Goal: Task Accomplishment & Management: Complete application form

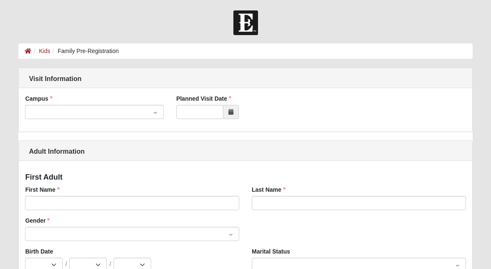
click at [159, 113] on div at bounding box center [94, 112] width 138 height 14
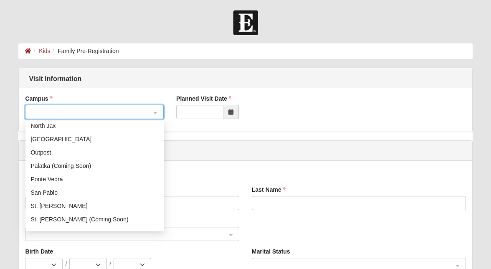
scroll to position [94, 0]
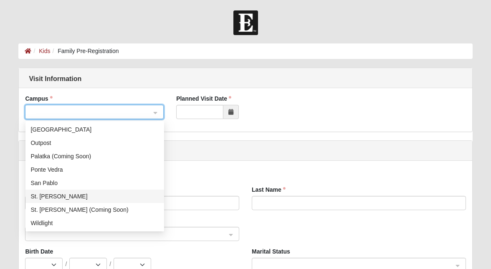
click at [112, 200] on div "St. [PERSON_NAME]" at bounding box center [95, 196] width 129 height 9
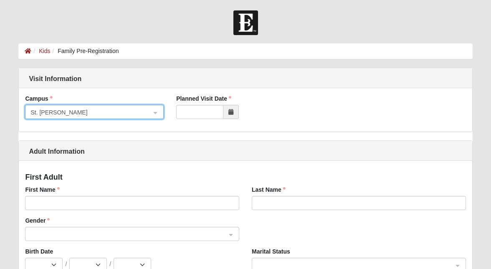
click at [229, 114] on icon at bounding box center [231, 112] width 5 height 6
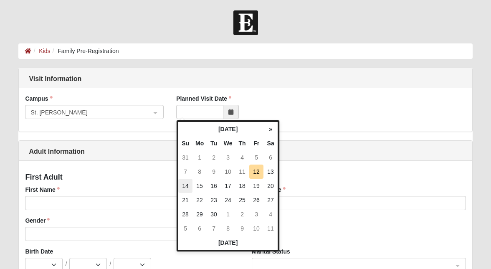
click at [188, 185] on td "14" at bounding box center [185, 186] width 14 height 14
type input "[DATE]"
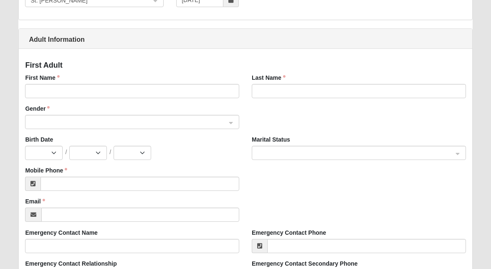
scroll to position [0, 0]
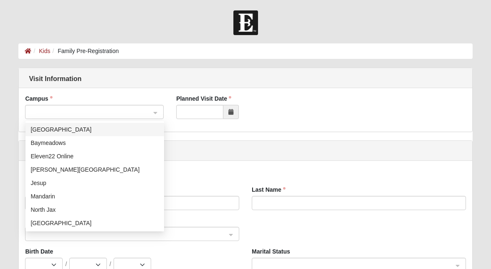
click at [158, 113] on div at bounding box center [94, 112] width 138 height 14
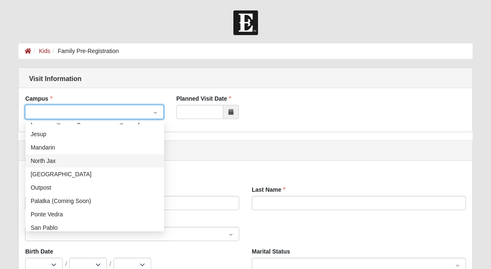
scroll to position [77, 0]
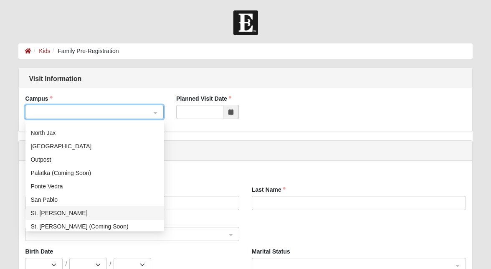
click at [99, 212] on div "St. [PERSON_NAME]" at bounding box center [95, 213] width 129 height 9
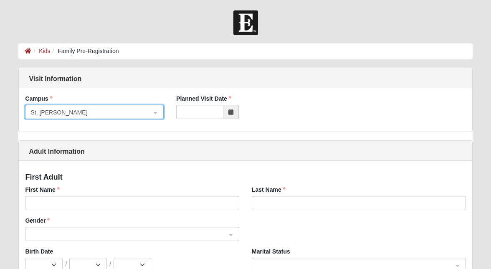
click at [227, 115] on span at bounding box center [231, 112] width 15 height 14
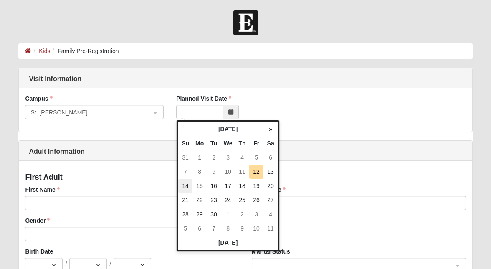
click at [181, 185] on td "14" at bounding box center [185, 186] width 14 height 14
type input "[DATE]"
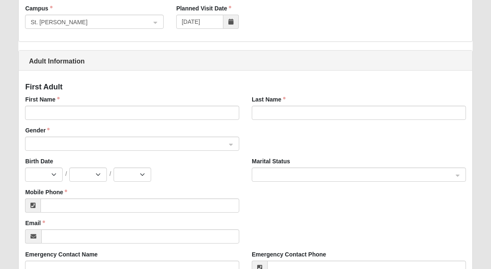
scroll to position [93, 0]
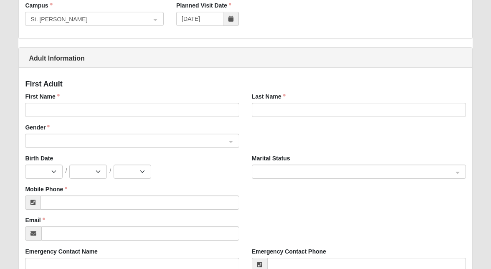
click at [146, 117] on div "First Name" at bounding box center [132, 107] width 227 height 31
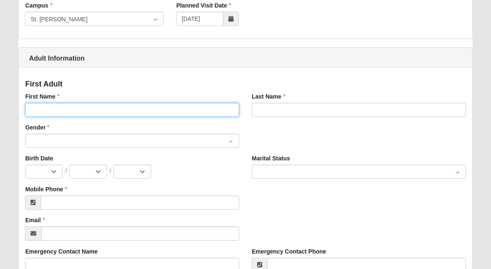
click at [146, 113] on input "First Name" at bounding box center [132, 110] width 214 height 14
type input "[PERSON_NAME]"
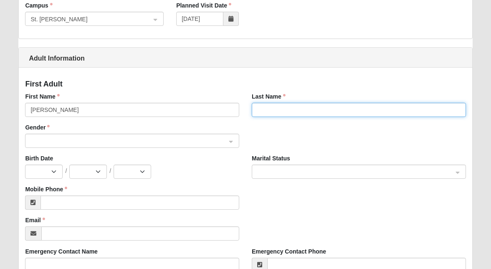
type input "[GEOGRAPHIC_DATA]"
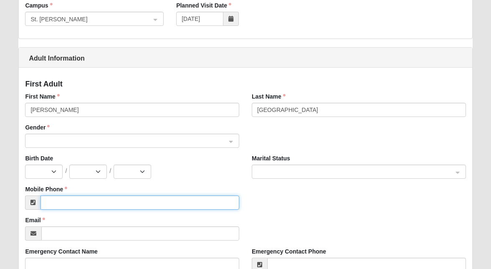
type input "(248) 255-8241"
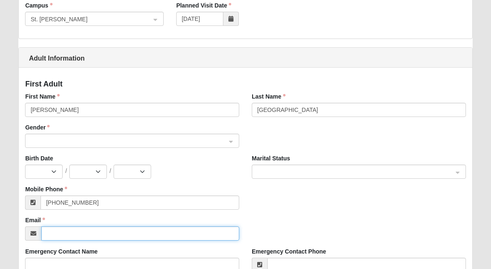
type input "meghang22014@gmail.com"
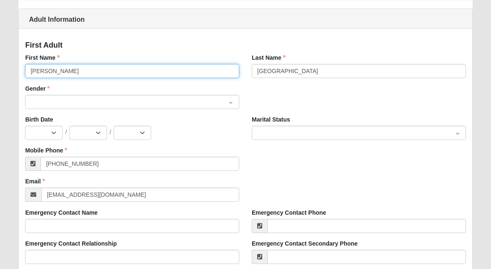
scroll to position [141, 0]
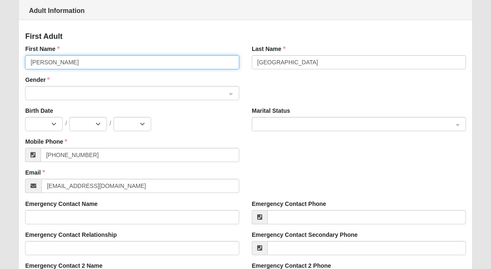
click at [79, 95] on span at bounding box center [129, 93] width 196 height 9
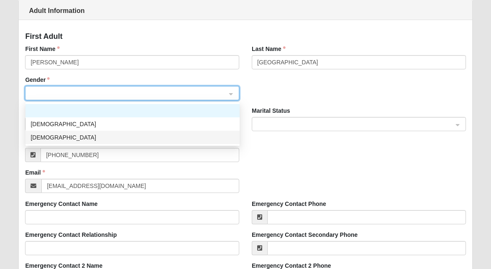
click at [73, 135] on div "Female" at bounding box center [133, 137] width 204 height 9
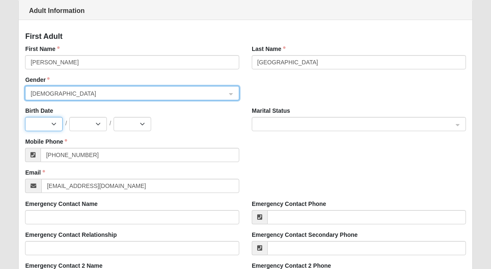
click at [51, 125] on select "Jan Feb Mar Apr May Jun Jul Aug Sep Oct Nov Dec" at bounding box center [44, 124] width 38 height 14
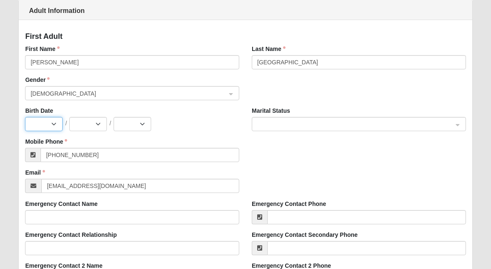
select select "3"
click at [25, 117] on select "Jan Feb Mar Apr May Jun Jul Aug Sep Oct Nov Dec" at bounding box center [44, 124] width 38 height 14
click at [99, 127] on select "1 2 3 4 5 6 7 8 9 10 11 12 13 14 15 16 17 18 19 20 21 22 23 24 25 26 27 28 29 3…" at bounding box center [88, 124] width 38 height 14
select select "18"
click at [69, 117] on select "1 2 3 4 5 6 7 8 9 10 11 12 13 14 15 16 17 18 19 20 21 22 23 24 25 26 27 28 29 3…" at bounding box center [88, 124] width 38 height 14
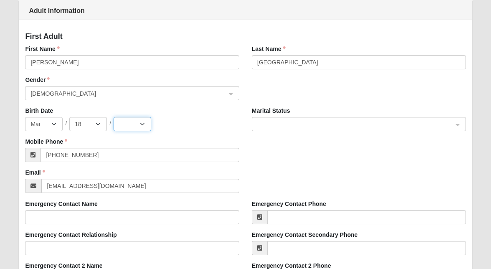
click at [131, 125] on select "2025 2024 2023 2022 2021 2020 2019 2018 2017 2016 2015 2014 2013 2012 2011 2010…" at bounding box center [133, 124] width 38 height 14
select select "1982"
click at [114, 117] on select "2025 2024 2023 2022 2021 2020 2019 2018 2017 2016 2015 2014 2013 2012 2011 2010…" at bounding box center [133, 124] width 38 height 14
click at [296, 129] on span at bounding box center [355, 124] width 196 height 9
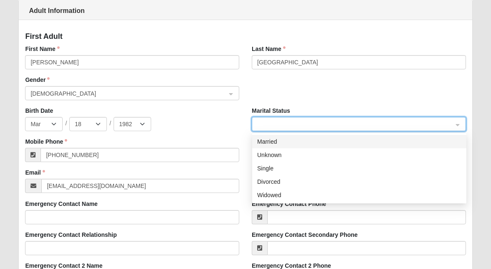
click at [293, 142] on div "Married" at bounding box center [359, 141] width 204 height 9
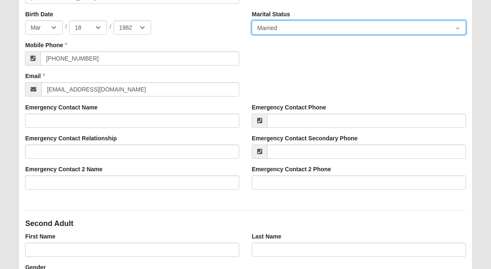
scroll to position [244, 0]
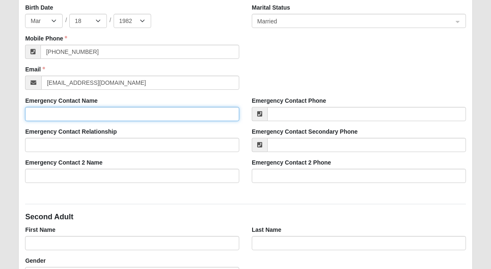
click at [155, 117] on input "Emergency Contact Name" at bounding box center [132, 114] width 214 height 14
type input "SETH GIERSDORF"
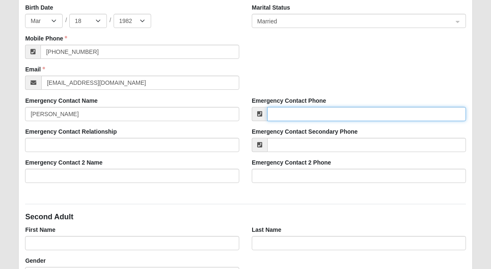
click at [283, 117] on input "Emergency Contact Phone" at bounding box center [366, 114] width 199 height 14
type input "(248) 444-8621"
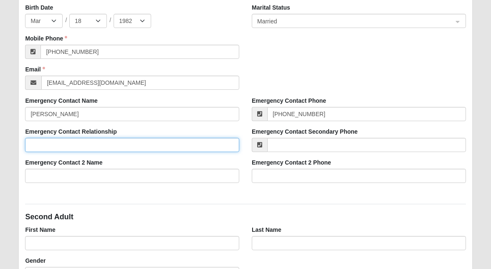
click at [183, 150] on input "Emergency Contact Relationship" at bounding box center [132, 145] width 214 height 14
type input "Spouse"
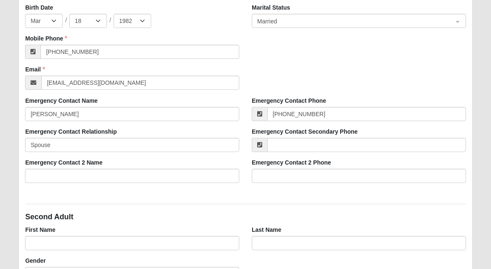
click at [176, 193] on div "First Adult First Name Meghan Last Name Giersdorf Gender Female 1 2 Male Female…" at bounding box center [245, 253] width 453 height 672
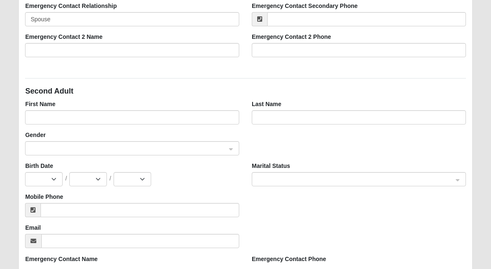
scroll to position [376, 0]
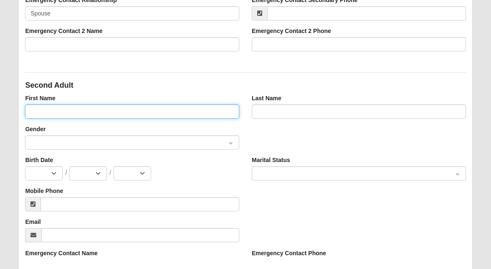
click at [139, 109] on input "First Name" at bounding box center [132, 111] width 214 height 14
type input "SETH"
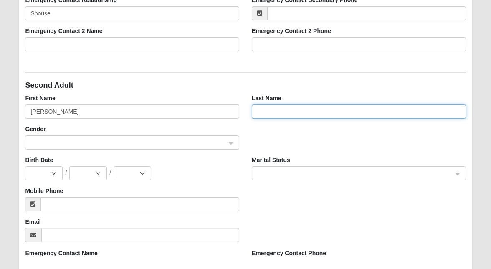
type input "GIERSDORF"
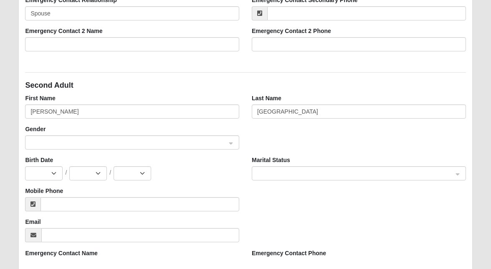
type input "3240 SHEFFIELD"
type input "HOWELL"
type input "48855"
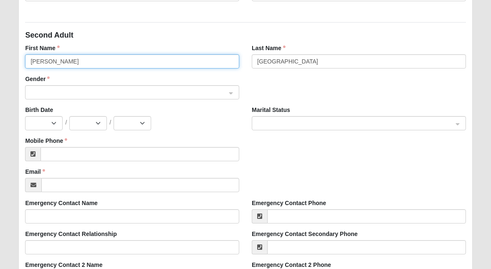
scroll to position [405, 0]
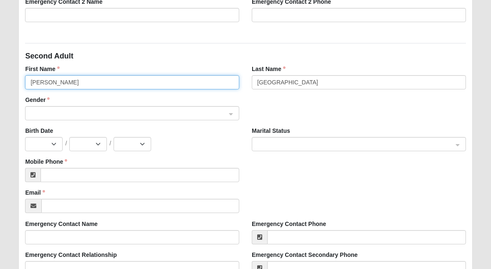
click at [158, 113] on span at bounding box center [129, 113] width 196 height 9
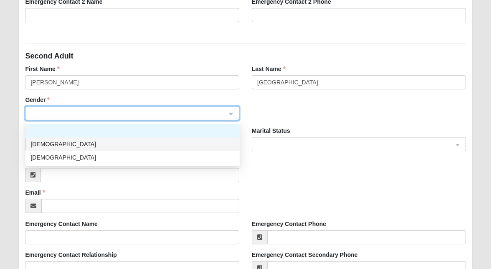
click at [150, 143] on div "Male" at bounding box center [133, 144] width 204 height 9
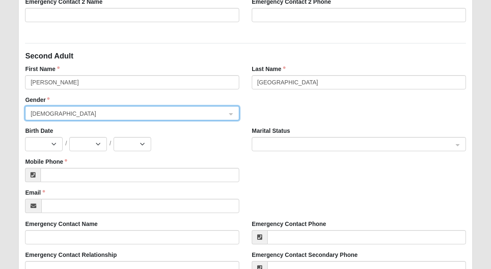
click at [268, 139] on input "search" at bounding box center [356, 143] width 199 height 13
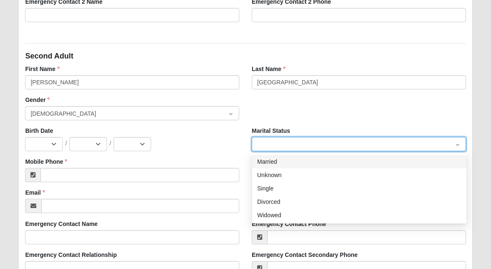
click at [272, 162] on div "Married" at bounding box center [359, 161] width 204 height 9
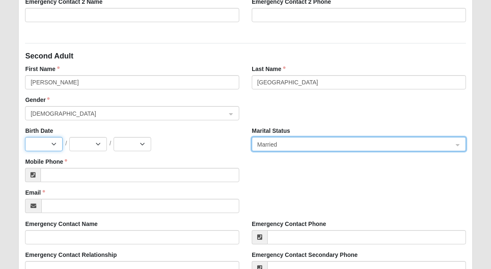
click at [51, 145] on select "Jan Feb Mar Apr May Jun Jul Aug Sep Oct Nov Dec" at bounding box center [44, 144] width 38 height 14
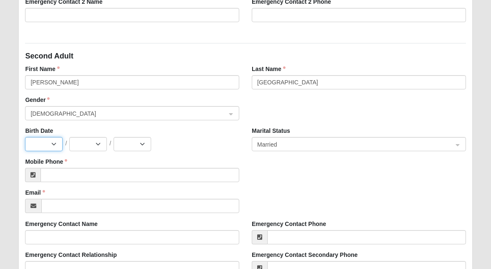
select select "10"
click at [25, 137] on select "Jan Feb Mar Apr May Jun Jul Aug Sep Oct Nov Dec" at bounding box center [44, 144] width 38 height 14
click at [100, 143] on select "1 2 3 4 5 6 7 8 9 10 11 12 13 14 15 16 17 18 19 20 21 22 23 24 25 26 27 28 29 3…" at bounding box center [88, 144] width 38 height 14
click at [69, 137] on select "1 2 3 4 5 6 7 8 9 10 11 12 13 14 15 16 17 18 19 20 21 22 23 24 25 26 27 28 29 3…" at bounding box center [88, 144] width 38 height 14
click at [94, 142] on select "1 2 3 4 5 6 7 8 9 10 11 12 13 14 15 16 17 18 19 20 21 22 23 24 25 26 27 28 29 3…" at bounding box center [88, 144] width 38 height 14
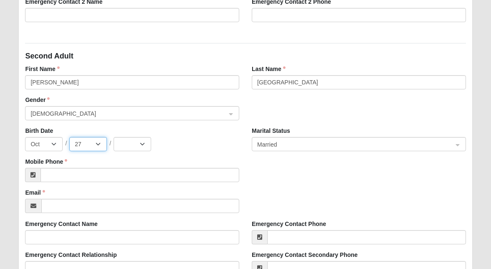
select select "26"
click at [69, 137] on select "1 2 3 4 5 6 7 8 9 10 11 12 13 14 15 16 17 18 19 20 21 22 23 24 25 26 27 28 29 3…" at bounding box center [88, 144] width 38 height 14
click at [121, 143] on select "2025 2024 2023 2022 2021 2020 2019 2018 2017 2016 2015 2014 2013 2012 2011 2010…" at bounding box center [133, 144] width 38 height 14
select select "1980"
click at [114, 137] on select "2025 2024 2023 2022 2021 2020 2019 2018 2017 2016 2015 2014 2013 2012 2011 2010…" at bounding box center [133, 144] width 38 height 14
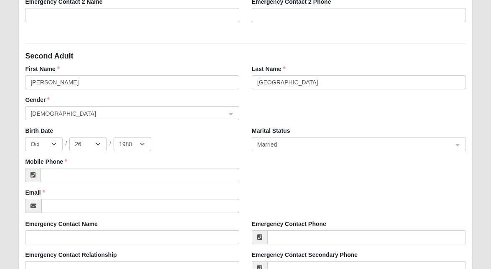
click at [179, 146] on div "Jan Feb Mar Apr May Jun Jul Aug Sep Oct Nov Dec / 1 2 3 4 5 6 7 8 9 10 11 12 13…" at bounding box center [132, 144] width 214 height 14
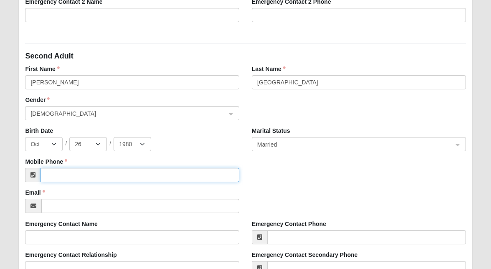
click at [144, 178] on input "Mobile Phone" at bounding box center [140, 175] width 199 height 14
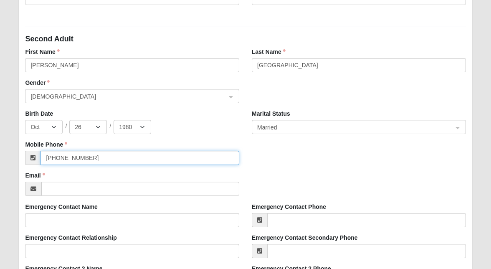
type input "(248) 444-8621"
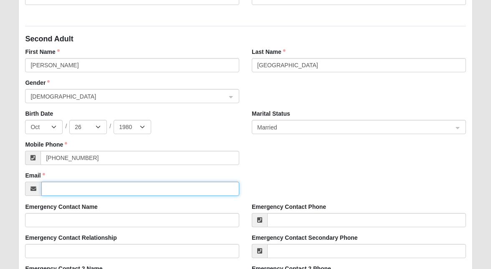
click at [142, 191] on input "Email" at bounding box center [140, 189] width 198 height 14
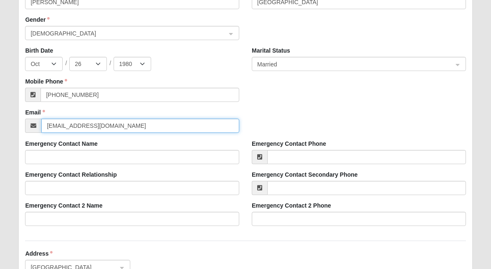
scroll to position [499, 0]
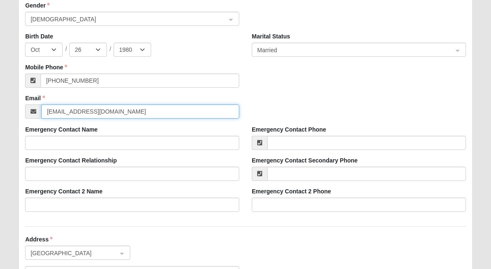
type input "sethgiersdorf@gmail.com"
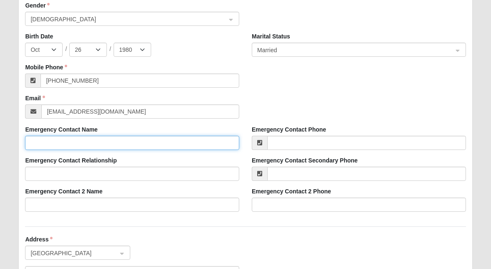
click at [142, 145] on input "Emergency Contact Name" at bounding box center [132, 143] width 214 height 14
type input "Meghan Giersdorf"
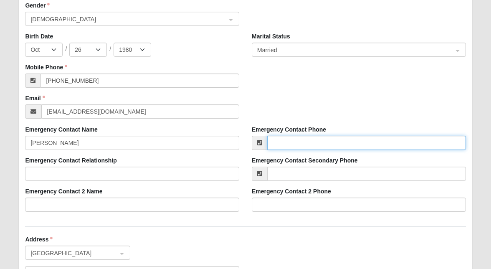
type input "(248) 255-8241"
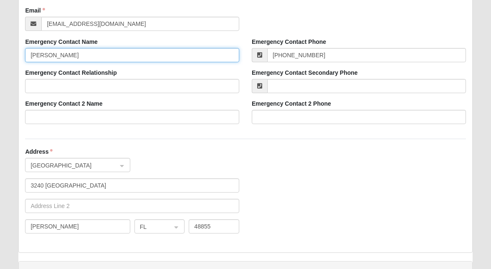
scroll to position [601, 0]
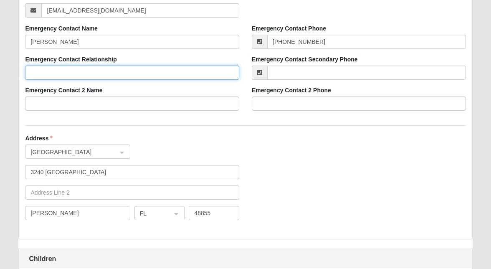
click at [206, 74] on input "Emergency Contact Relationship" at bounding box center [132, 73] width 214 height 14
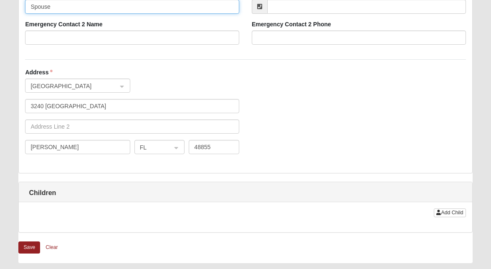
scroll to position [669, 0]
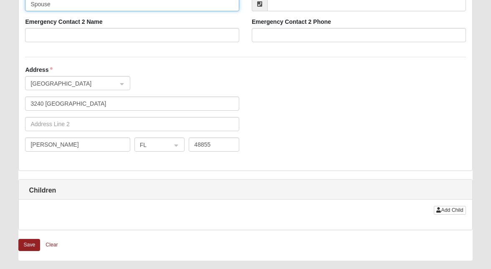
type input "Spouse"
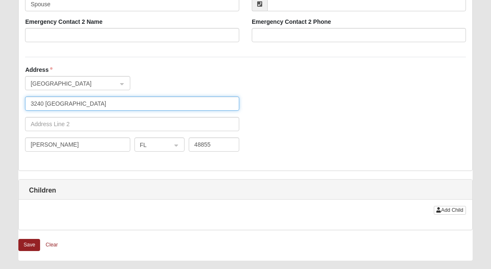
click at [117, 102] on input "3240 SHEFFIELD" at bounding box center [132, 104] width 214 height 14
type input "460 Meadow Creek Drive"
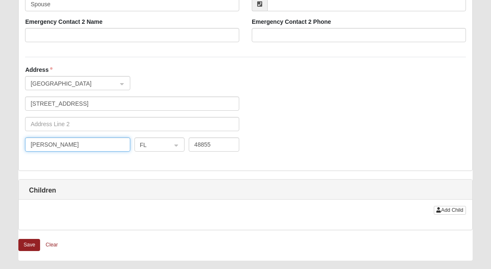
click at [102, 150] on input "HOWELL" at bounding box center [77, 144] width 105 height 14
type input "Saint Johns"
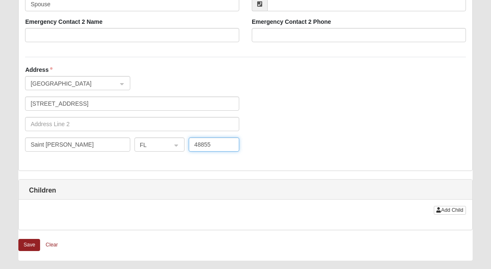
click at [213, 143] on input "48855" at bounding box center [214, 144] width 51 height 14
type input "32259"
click at [297, 132] on div "Address United States 460 Meadow Creek Drive Saint Johns FL 32259" at bounding box center [245, 115] width 453 height 99
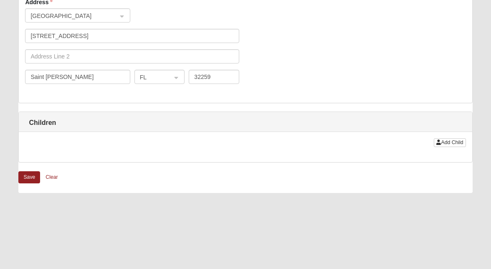
scroll to position [775, 0]
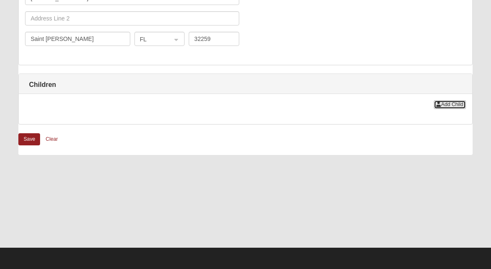
click at [443, 102] on span "Add Child" at bounding box center [452, 105] width 22 height 6
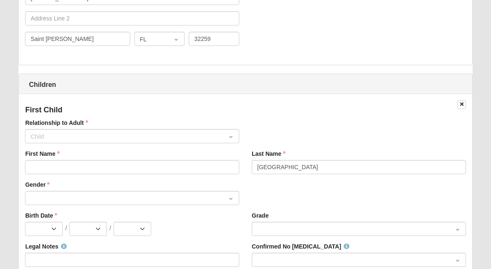
click at [161, 133] on span "Child" at bounding box center [129, 136] width 196 height 9
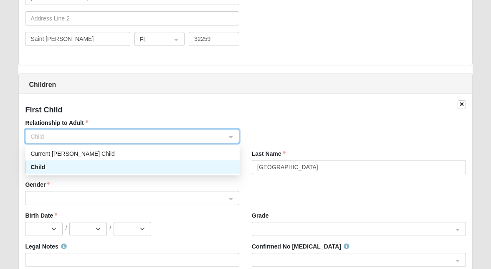
click at [155, 165] on div "Child" at bounding box center [133, 167] width 204 height 9
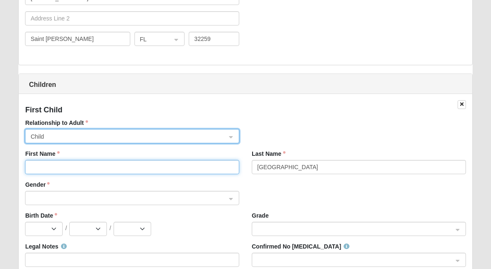
click at [145, 169] on input "First Name" at bounding box center [132, 167] width 214 height 14
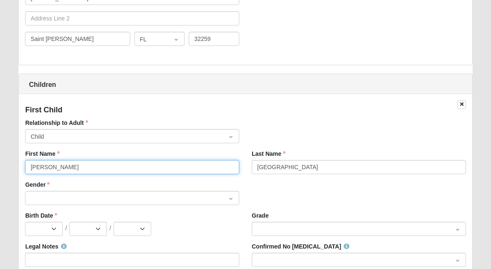
type input "Logan"
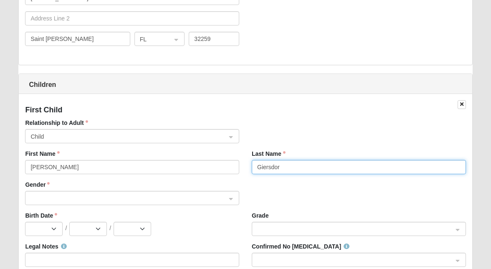
type input "Giersdorf"
click at [51, 197] on span at bounding box center [129, 198] width 196 height 9
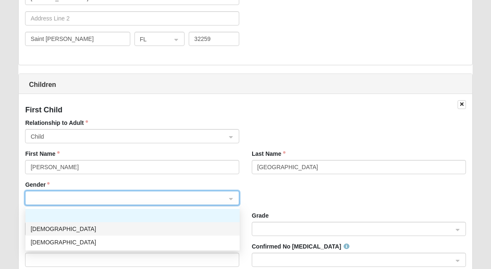
click at [51, 225] on div "Male" at bounding box center [133, 228] width 204 height 9
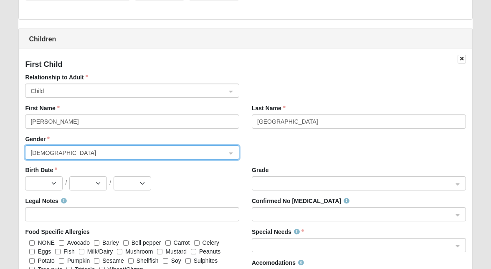
scroll to position [825, 0]
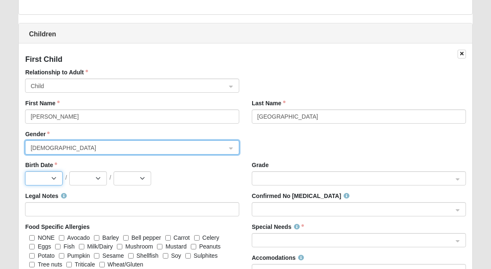
click at [55, 181] on select "Jan Feb Mar Apr May Jun Jul Aug Sep Oct Nov Dec" at bounding box center [44, 178] width 38 height 14
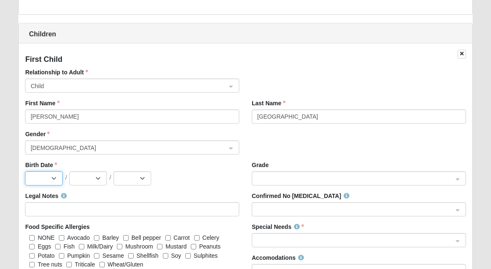
select select "8"
click at [25, 171] on select "Jan Feb Mar Apr May Jun Jul Aug Sep Oct Nov Dec" at bounding box center [44, 178] width 38 height 14
click at [95, 176] on select "1 2 3 4 5 6 7 8 9 10 11 12 13 14 15 16 17 18 19 20 21 22 23 24 25 26 27 28 29 3…" at bounding box center [88, 178] width 38 height 14
select select "29"
click at [69, 171] on select "1 2 3 4 5 6 7 8 9 10 11 12 13 14 15 16 17 18 19 20 21 22 23 24 25 26 27 28 29 3…" at bounding box center [88, 178] width 38 height 14
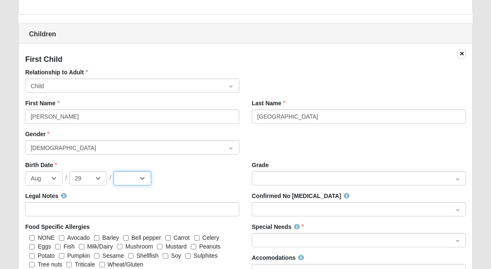
click at [131, 181] on select "2025 2024 2023 2022 2021 2020 2019 2018 2017 2016 2015 2014 2013 2012 2011 2010…" at bounding box center [133, 178] width 38 height 14
select select "2017"
click at [114, 171] on select "2025 2024 2023 2022 2021 2020 2019 2018 2017 2016 2015 2014 2013 2012 2011 2010…" at bounding box center [133, 178] width 38 height 14
click at [257, 180] on span at bounding box center [355, 178] width 196 height 9
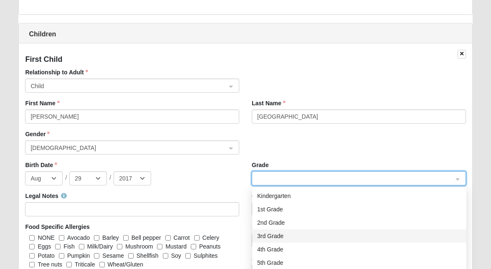
click at [264, 235] on div "3rd Grade" at bounding box center [359, 236] width 204 height 9
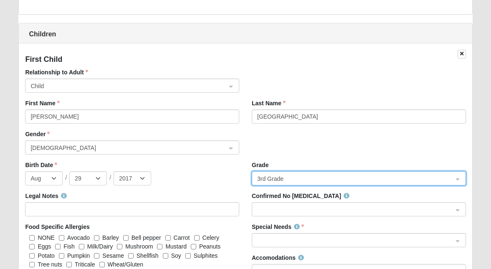
click at [234, 181] on div "Jan Feb Mar Apr May Jun Jul Aug Sep Oct Nov Dec / 1 2 3 4 5 6 7 8 9 10 11 12 13…" at bounding box center [132, 178] width 214 height 14
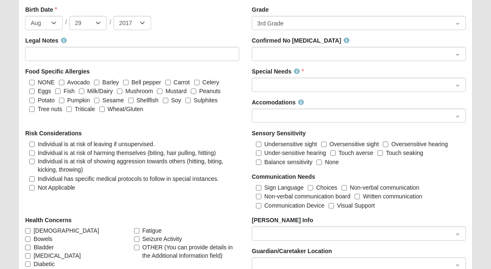
scroll to position [979, 0]
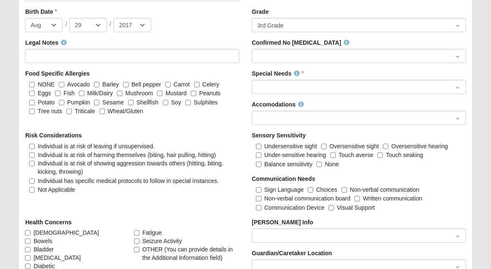
click at [273, 57] on span at bounding box center [355, 56] width 196 height 9
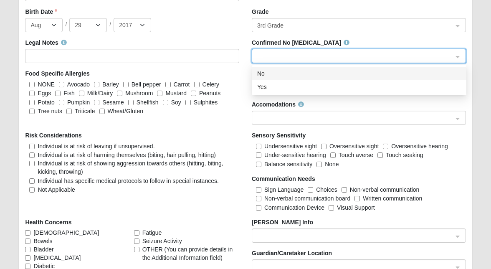
click at [273, 76] on div "No" at bounding box center [359, 73] width 204 height 9
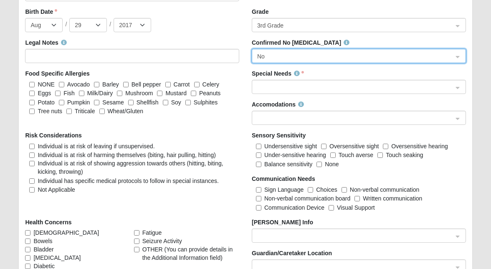
click at [274, 87] on span at bounding box center [355, 87] width 196 height 9
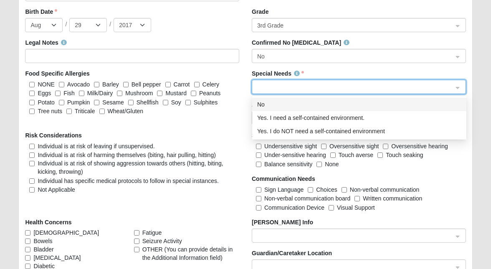
click at [274, 106] on div "No" at bounding box center [359, 104] width 204 height 9
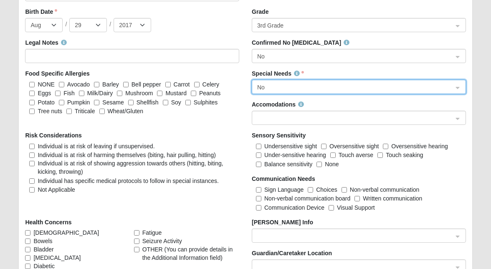
click at [274, 121] on span at bounding box center [355, 118] width 196 height 9
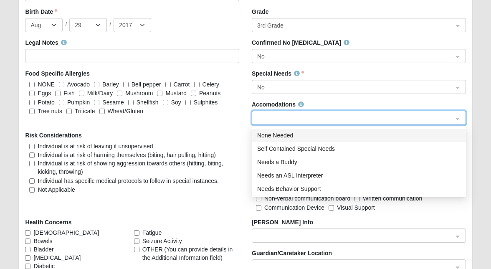
click at [276, 137] on div "None Needed" at bounding box center [359, 135] width 204 height 9
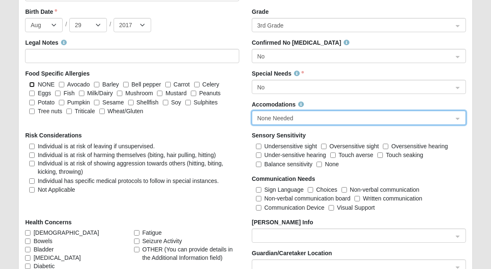
click at [34, 84] on input "NONE" at bounding box center [31, 84] width 5 height 5
checkbox input "true"
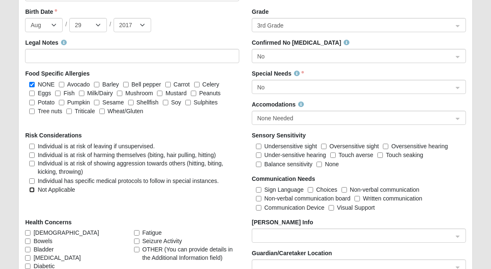
click at [34, 190] on input "Not Applicable" at bounding box center [31, 189] width 5 height 5
checkbox input "true"
click at [321, 164] on input "None" at bounding box center [319, 164] width 5 height 5
checkbox input "true"
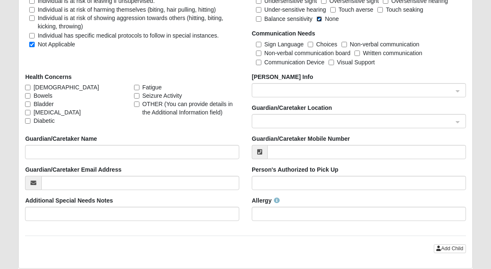
scroll to position [1130, 0]
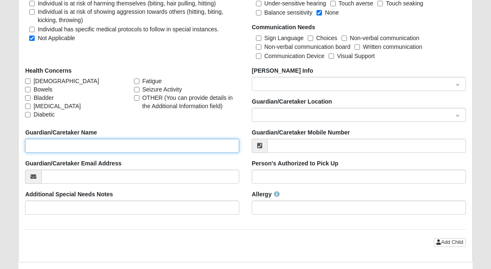
click at [97, 148] on input "Guardian/Caretaker Name" at bounding box center [132, 146] width 214 height 14
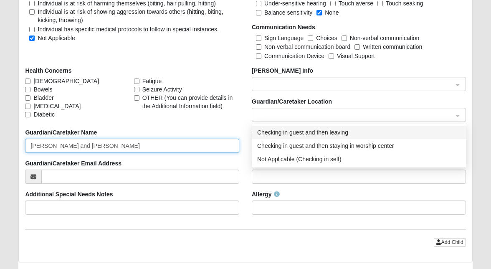
click at [341, 115] on span at bounding box center [355, 115] width 196 height 9
type input "Meghan and Seth Giersdorf"
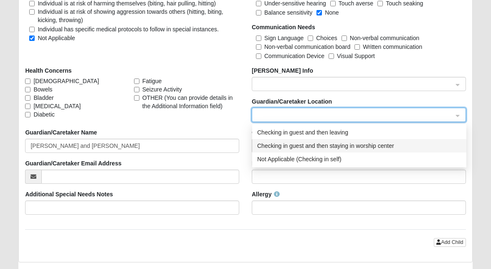
click at [357, 150] on div "Checking in guest and then staying in worship center" at bounding box center [359, 145] width 204 height 9
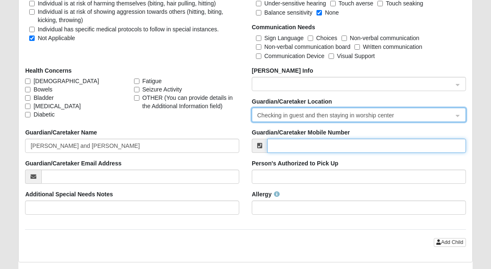
click at [351, 151] on input "Guardian/Caretaker Mobile Number" at bounding box center [366, 146] width 199 height 14
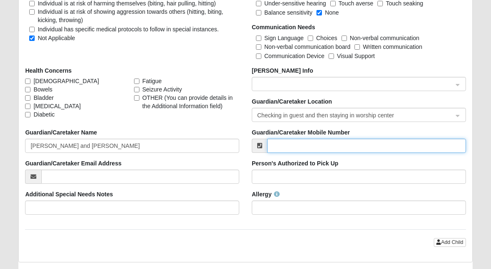
type input "(248) 255-8241"
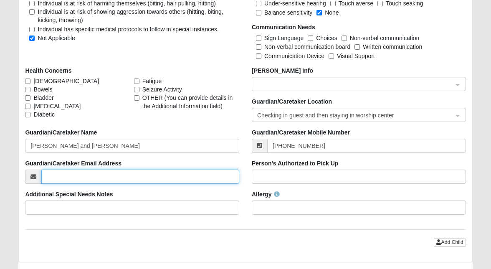
type input "meghang22014@gmail.com"
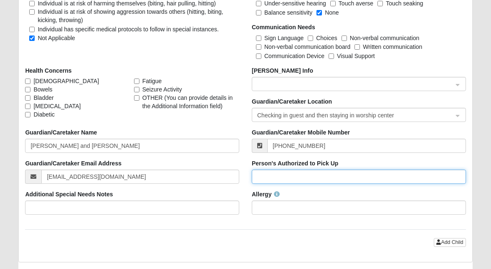
click at [344, 177] on input "Person's Authorized to Pick Up" at bounding box center [359, 177] width 214 height 14
type input "Meghan and Seth Giersdorf"
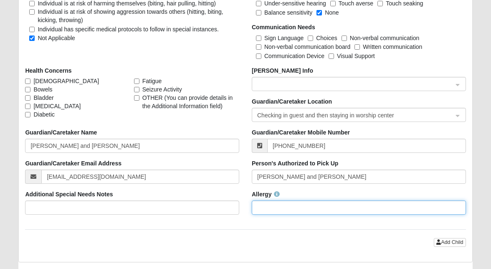
click at [315, 207] on input "Allergy" at bounding box center [359, 208] width 214 height 14
type input "None"
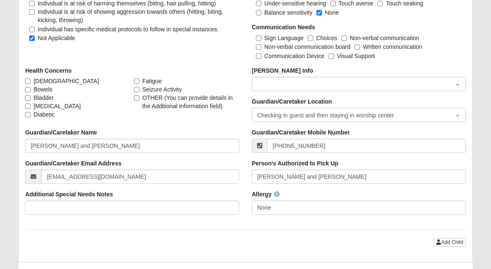
click at [411, 241] on div "First Child Relationship to Adult Child 362553da-359d-43d5-9719-e54040d8fd08 C8…" at bounding box center [245, 0] width 453 height 524
click at [443, 241] on span "Add Child" at bounding box center [452, 242] width 22 height 6
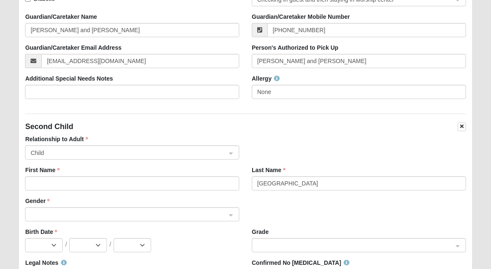
scroll to position [1265, 0]
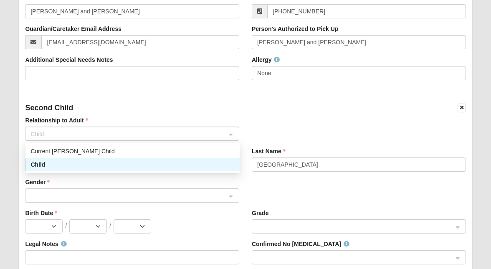
click at [133, 135] on span "Child" at bounding box center [129, 134] width 196 height 9
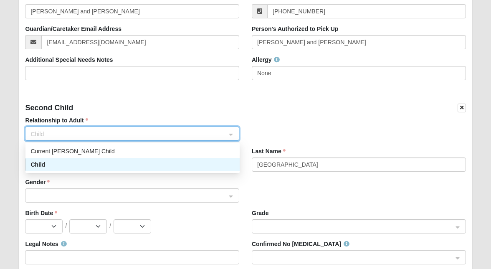
click at [127, 164] on div "Child" at bounding box center [133, 164] width 204 height 9
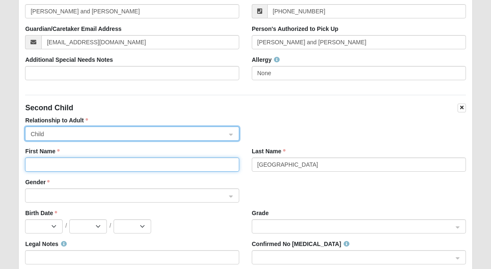
click at [126, 172] on input "First Name" at bounding box center [132, 165] width 214 height 14
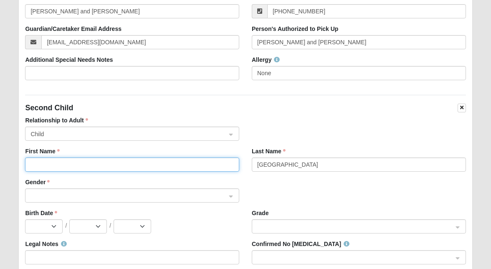
type input "Zoey"
click at [181, 198] on span at bounding box center [129, 195] width 196 height 9
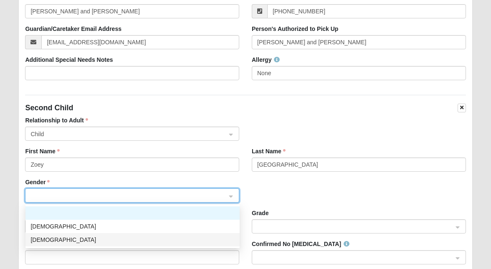
click at [172, 240] on div "Female" at bounding box center [133, 239] width 204 height 9
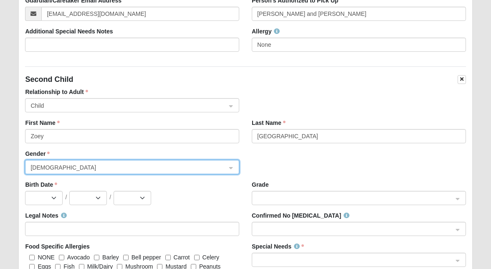
scroll to position [1310, 0]
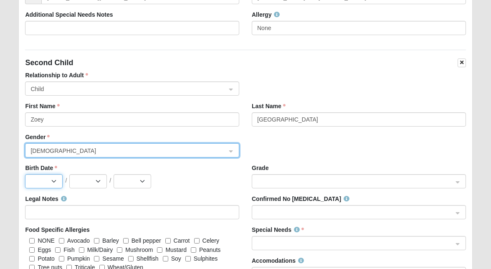
click at [54, 183] on select "Jan Feb Mar Apr May Jun Jul Aug Sep Oct Nov Dec" at bounding box center [44, 181] width 38 height 14
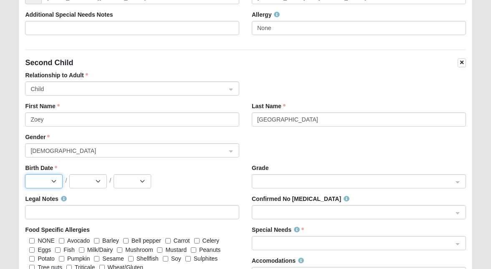
select select "2"
click at [25, 174] on select "Jan Feb Mar Apr May Jun Jul Aug Sep Oct Nov Dec" at bounding box center [44, 181] width 38 height 14
click at [85, 182] on select "1 2 3 4 5 6 7 8 9 10 11 12 13 14 15 16 17 18 19 20 21 22 23 24 25 26 27 28 29" at bounding box center [88, 181] width 38 height 14
select select "20"
click at [69, 174] on select "1 2 3 4 5 6 7 8 9 10 11 12 13 14 15 16 17 18 19 20 21 22 23 24 25 26 27 28 29" at bounding box center [88, 181] width 38 height 14
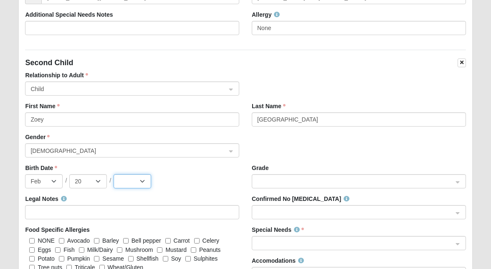
click at [137, 183] on select "2025 2024 2023 2022 2021 2020 2019 2018 2017 2016 2015 2014 2013 2012 2011 2010…" at bounding box center [133, 181] width 38 height 14
select select "2013"
click at [114, 174] on select "2025 2024 2023 2022 2021 2020 2019 2018 2017 2016 2015 2014 2013 2012 2011 2010…" at bounding box center [133, 181] width 38 height 14
click at [271, 183] on span at bounding box center [355, 181] width 196 height 9
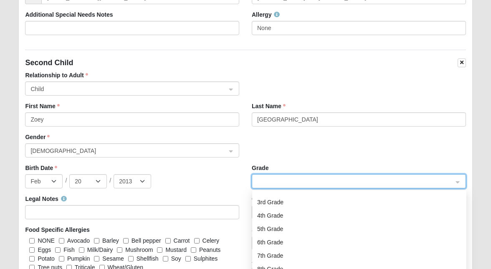
scroll to position [52, 0]
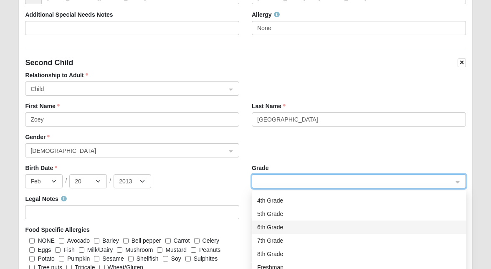
click at [275, 232] on div "6th Grade" at bounding box center [359, 227] width 204 height 9
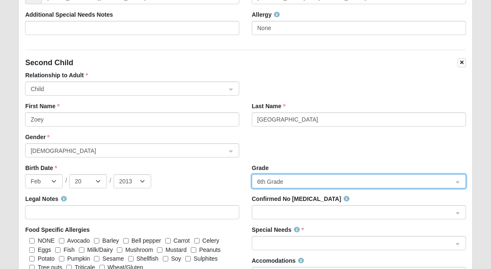
click at [277, 171] on div "Grade 6th Grade 6th Grade 3d8cdbc8-8840-4a7e-85d0-b7c29a019ebb 2d702ed8-7046-4d…" at bounding box center [359, 176] width 214 height 25
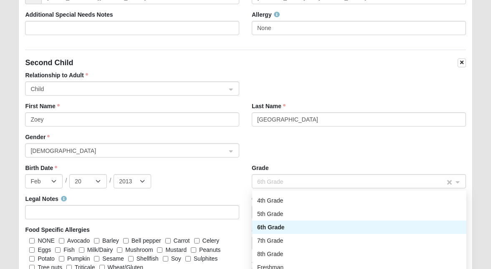
click at [277, 180] on span "6th Grade" at bounding box center [351, 181] width 188 height 9
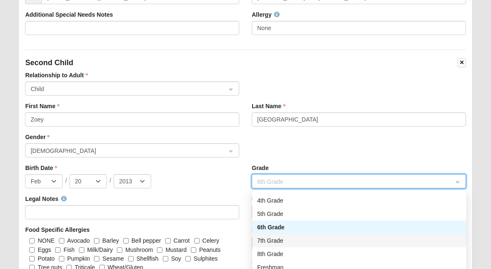
click at [279, 240] on div "7th Grade" at bounding box center [359, 240] width 204 height 9
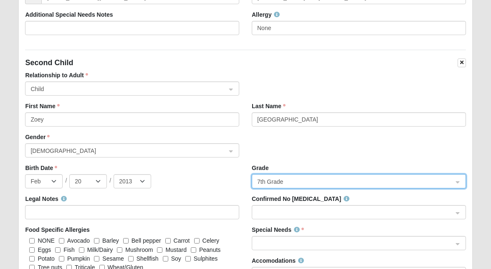
click at [269, 220] on div "Confirmed No Allergies" at bounding box center [359, 210] width 227 height 31
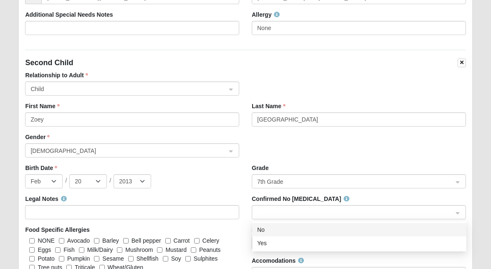
click at [269, 216] on span at bounding box center [355, 212] width 196 height 9
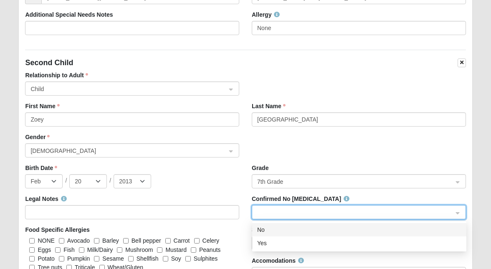
click at [270, 228] on div "No" at bounding box center [359, 229] width 204 height 9
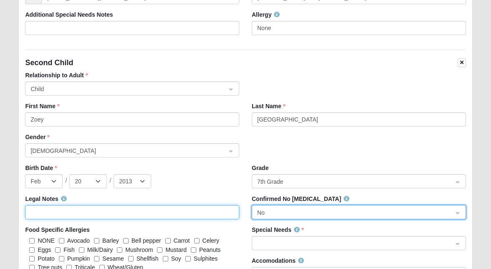
click at [205, 216] on input "Legal Notes" at bounding box center [132, 212] width 214 height 14
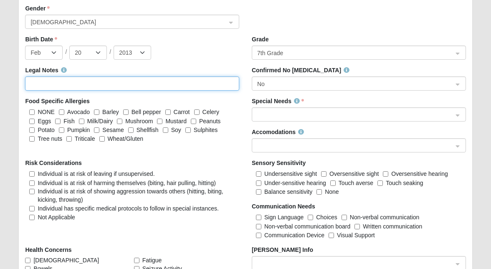
scroll to position [1446, 0]
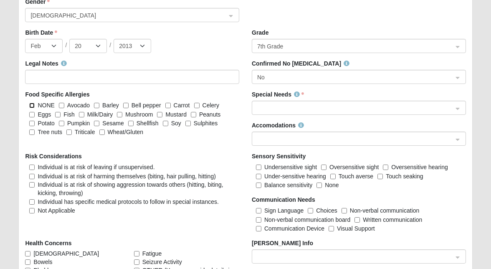
click at [33, 104] on input "NONE" at bounding box center [31, 105] width 5 height 5
checkbox input "true"
click at [278, 106] on span at bounding box center [355, 108] width 196 height 9
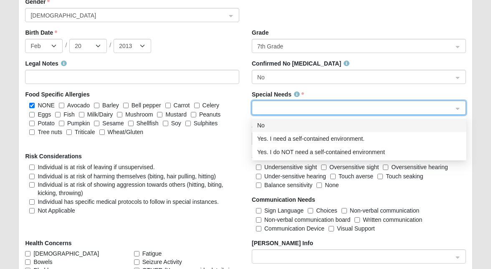
click at [278, 127] on div "No" at bounding box center [359, 125] width 204 height 9
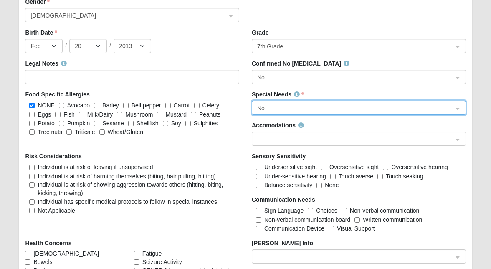
click at [278, 140] on span at bounding box center [355, 139] width 196 height 9
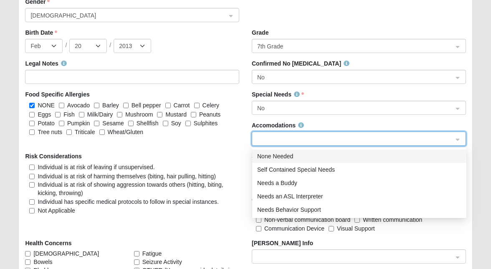
click at [279, 154] on div "None Needed" at bounding box center [359, 156] width 204 height 9
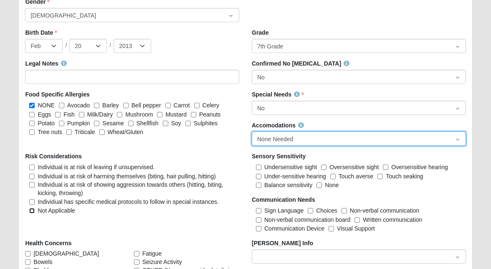
click at [34, 211] on input "Not Applicable" at bounding box center [31, 210] width 5 height 5
checkbox input "true"
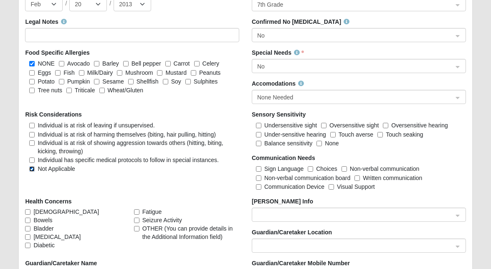
scroll to position [1503, 0]
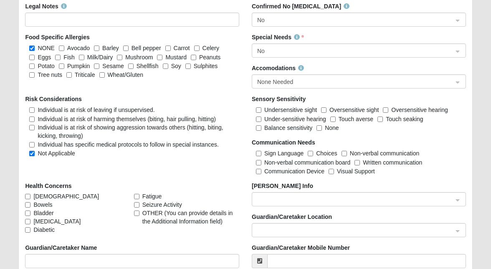
click at [319, 131] on label "None" at bounding box center [328, 128] width 22 height 8
click at [319, 131] on input "None" at bounding box center [319, 127] width 5 height 5
checkbox input "true"
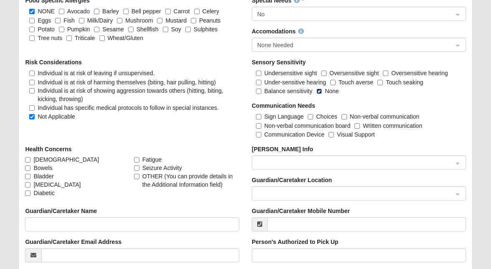
scroll to position [1554, 0]
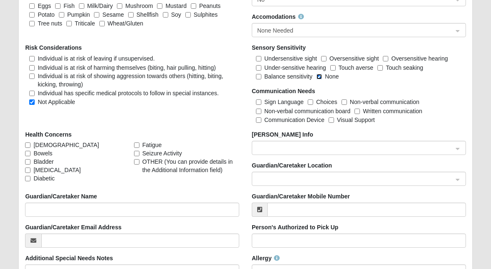
click at [307, 182] on span at bounding box center [355, 179] width 196 height 9
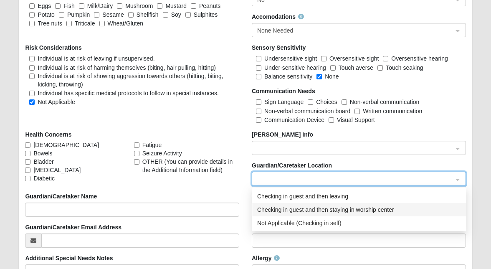
click at [310, 209] on div "Checking in guest and then staying in worship center" at bounding box center [359, 209] width 204 height 9
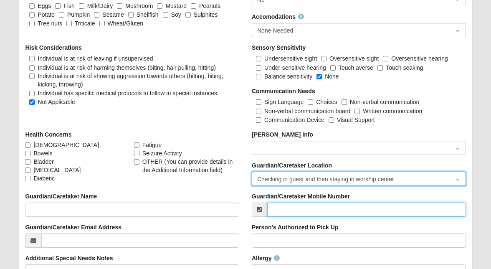
click at [289, 210] on input "Guardian/Caretaker Mobile Number" at bounding box center [366, 210] width 199 height 14
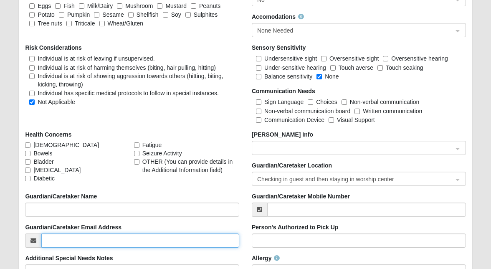
type input "meghang22014@gmail.com"
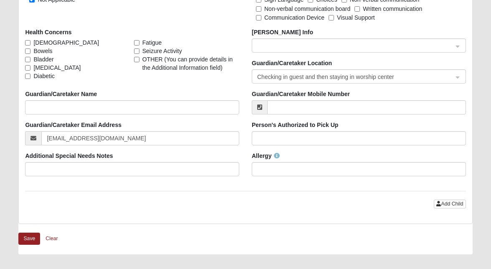
scroll to position [1660, 0]
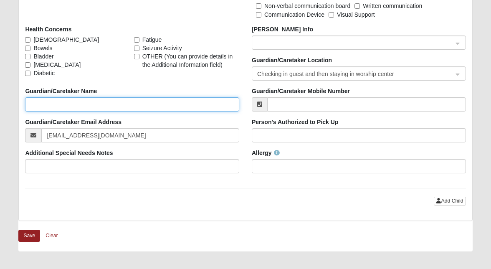
click at [164, 107] on input "Guardian/Caretaker Name" at bounding box center [132, 104] width 214 height 14
type input "Meghan and Seth Giersdorf"
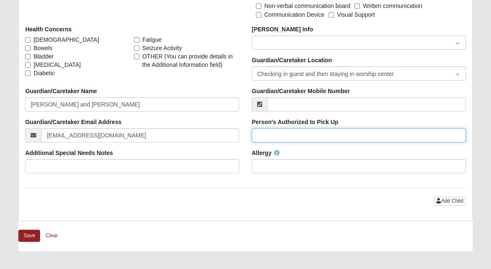
click at [341, 130] on input "Person's Authorized to Pick Up" at bounding box center [359, 135] width 214 height 14
type input "Meghan and Seth Giersdorf"
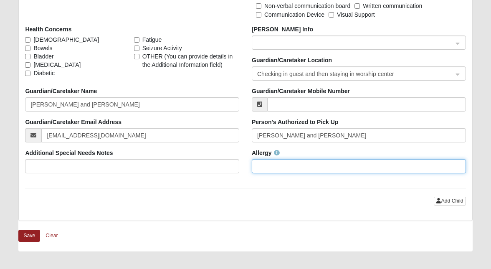
click at [331, 169] on input "Allergy" at bounding box center [359, 166] width 214 height 14
type input "None"
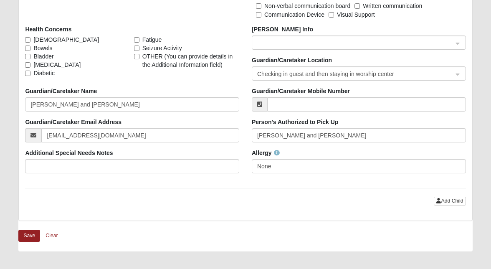
click at [33, 237] on button "Save" at bounding box center [29, 236] width 22 height 12
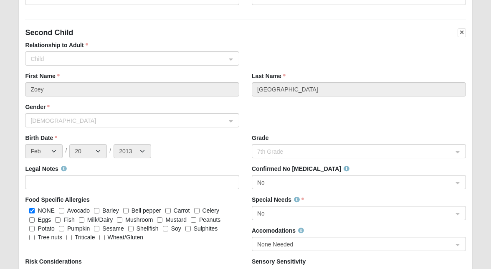
scroll to position [1339, 0]
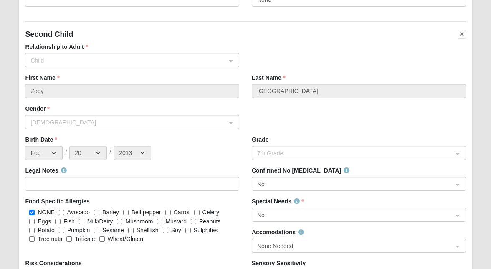
click at [147, 125] on span "Female" at bounding box center [129, 122] width 196 height 9
